Goal: Transaction & Acquisition: Purchase product/service

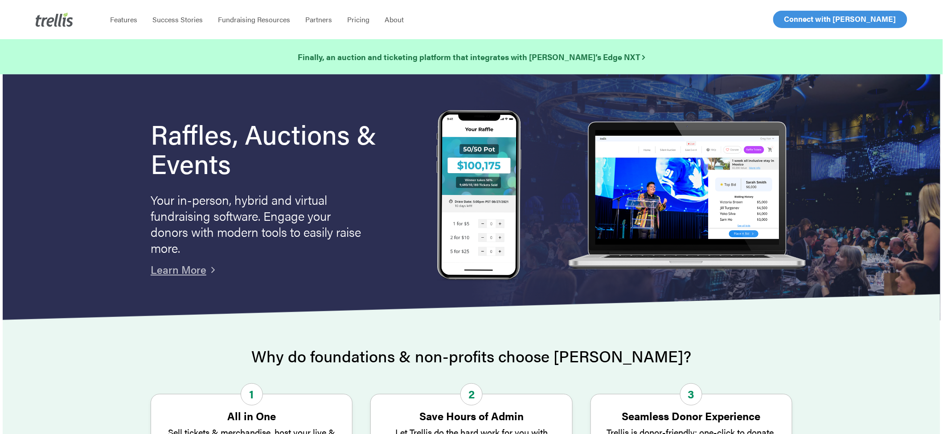
click at [787, 23] on span "Log In" at bounding box center [794, 19] width 21 height 11
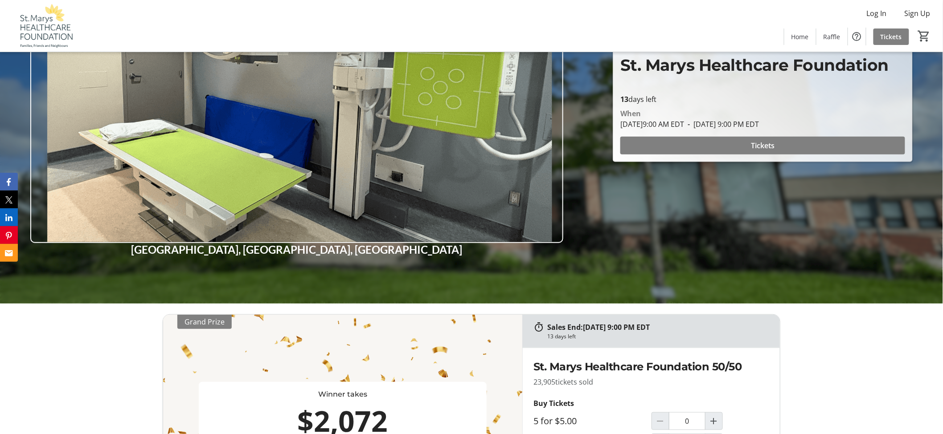
scroll to position [148, 0]
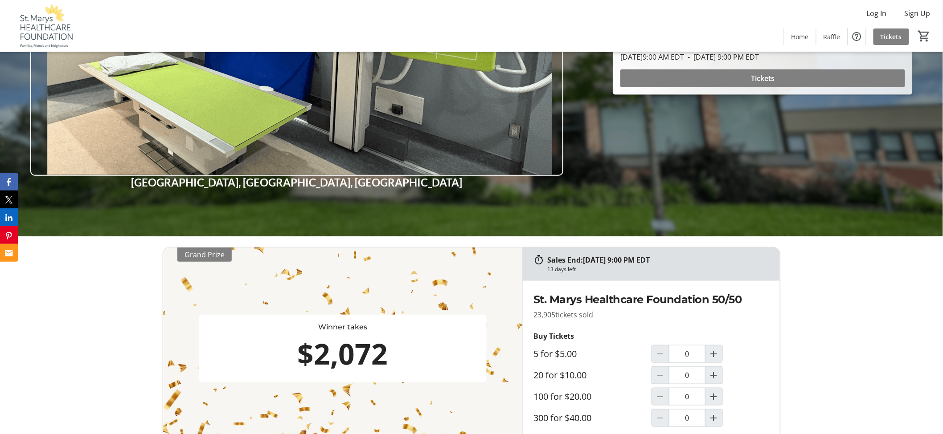
click at [104, 300] on div "Sales End: 08/27/2025 at 9:00 PM EDT 13 days left Winner takes $2,072 Grand Pri…" at bounding box center [471, 373] width 943 height 272
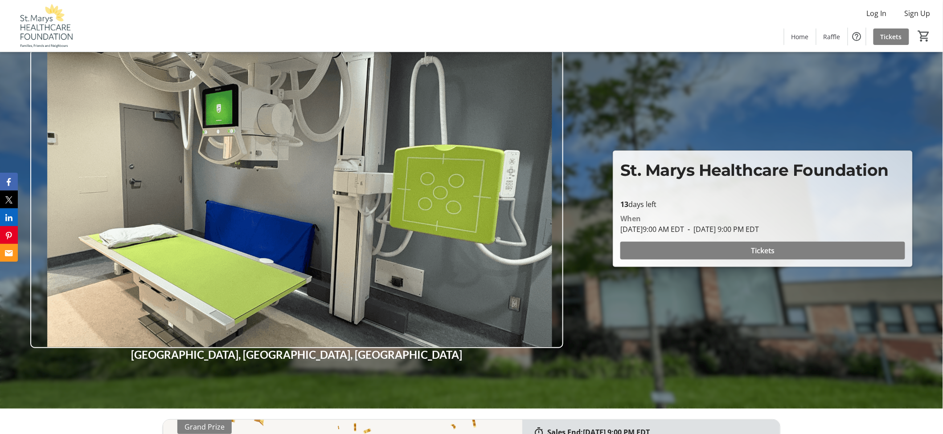
scroll to position [0, 0]
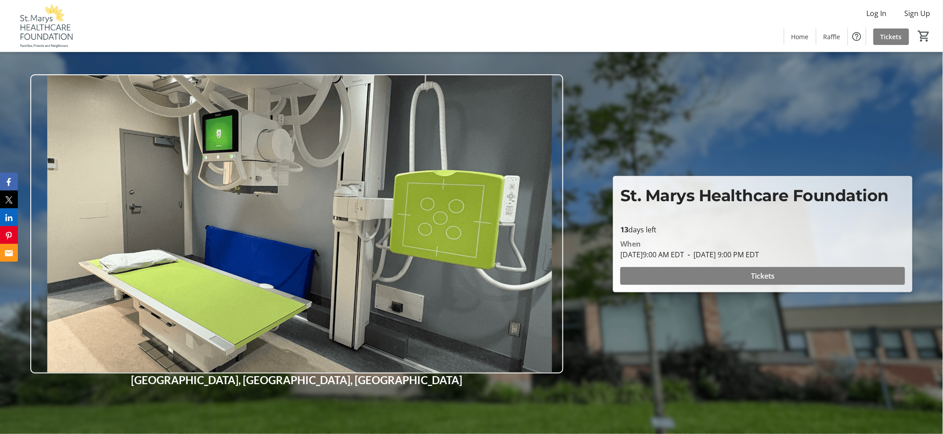
click at [682, 12] on div "Log In Sign Up Home Raffle Tickets 0" at bounding box center [471, 26] width 943 height 52
click at [470, 23] on div "Log In Sign Up Home Raffle Tickets 0" at bounding box center [471, 26] width 943 height 52
drag, startPoint x: 469, startPoint y: 39, endPoint x: 663, endPoint y: 7, distance: 196.6
click at [469, 40] on div "Log In Sign Up Home Raffle Tickets 0" at bounding box center [471, 26] width 943 height 52
